Goal: Transaction & Acquisition: Purchase product/service

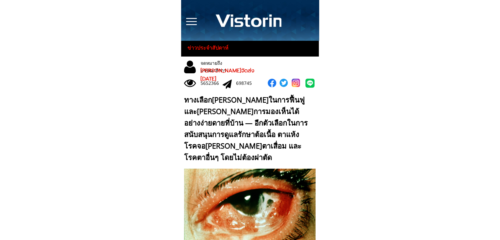
scroll to position [197, 0]
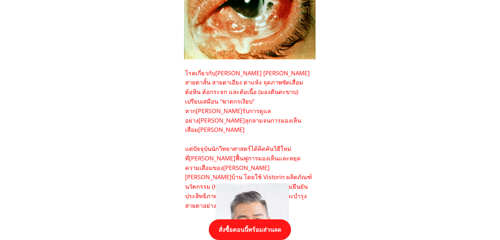
drag, startPoint x: 265, startPoint y: 224, endPoint x: 266, endPoint y: 220, distance: 4.2
click at [265, 224] on p "สั่งซื้อตอนนี้พร้อมส่วนลด" at bounding box center [250, 229] width 82 height 21
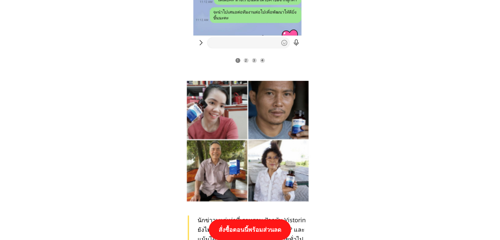
scroll to position [6827, 0]
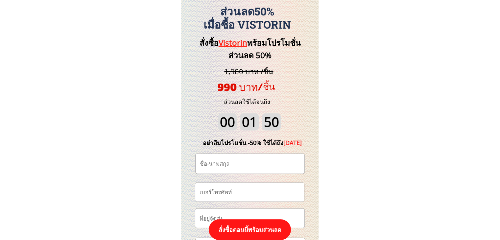
click at [237, 188] on input "tel" at bounding box center [250, 192] width 104 height 19
paste input "0661493079"
type input "0661493079"
click at [248, 167] on input "text" at bounding box center [250, 164] width 104 height 20
paste input "คุณ[PERSON_NAME] สิงหบำรุ"
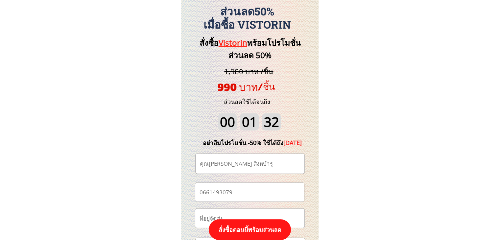
type input "คุณ[PERSON_NAME] สิงหบำรุ"
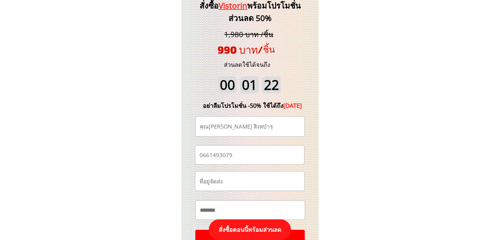
scroll to position [6892, 0]
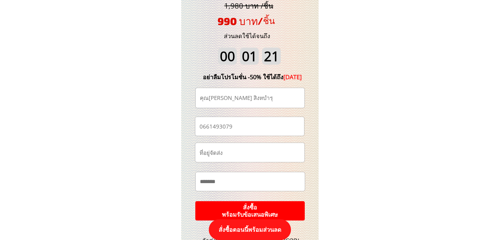
click at [248, 155] on input "text" at bounding box center [250, 152] width 104 height 19
paste input "153 ถ.เทวบุรี ต.โพธิ์เสด็จ อ.เมือง นครศรีธรรมราช (80000) เบอร์โทร 0661493079 สน…"
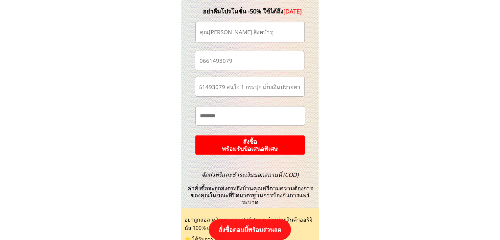
type input "153 ถ.เทวบุรี ต.โพธิ์เสด็จ อ.เมือง นครศรีธรรมราช (80000) เบอร์โทร 0661493079 สน…"
click at [252, 146] on p "สั่งซื้อ พร้อมรับข้อเสนอพิเศษ" at bounding box center [250, 144] width 110 height 19
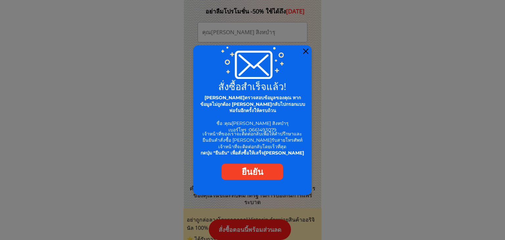
click at [306, 52] on div at bounding box center [305, 51] width 5 height 5
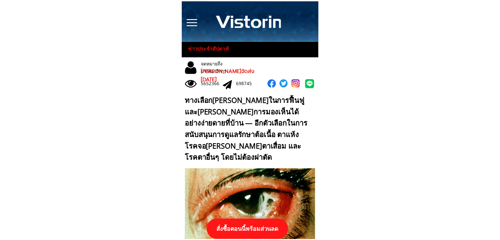
scroll to position [6958, 0]
